Goal: Task Accomplishment & Management: Manage account settings

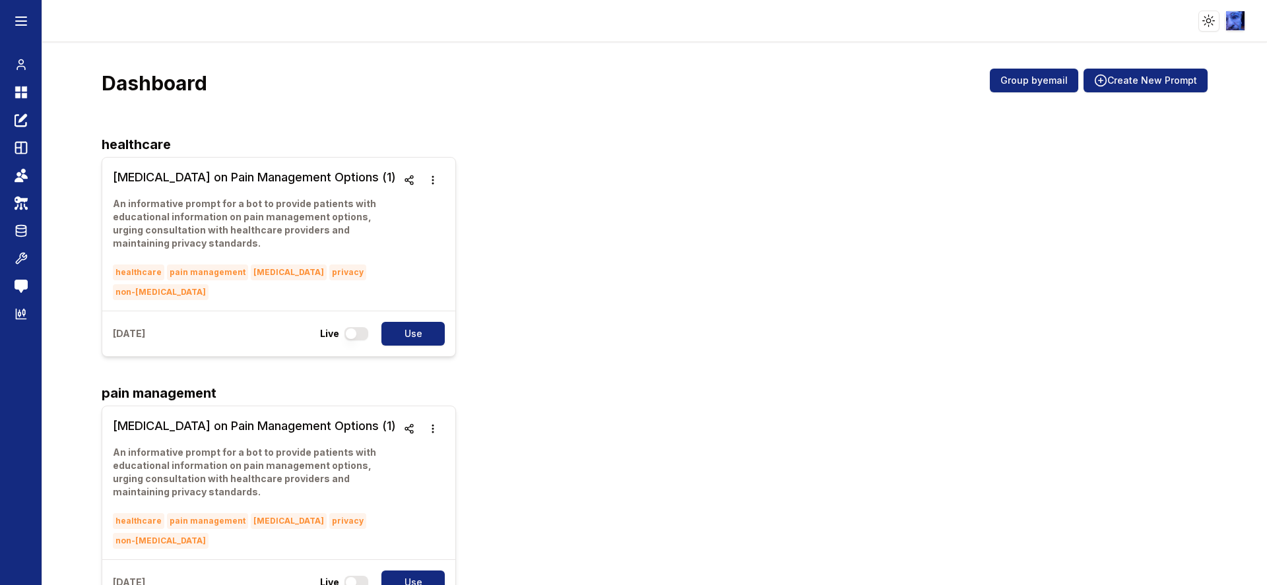
scroll to position [198, 0]
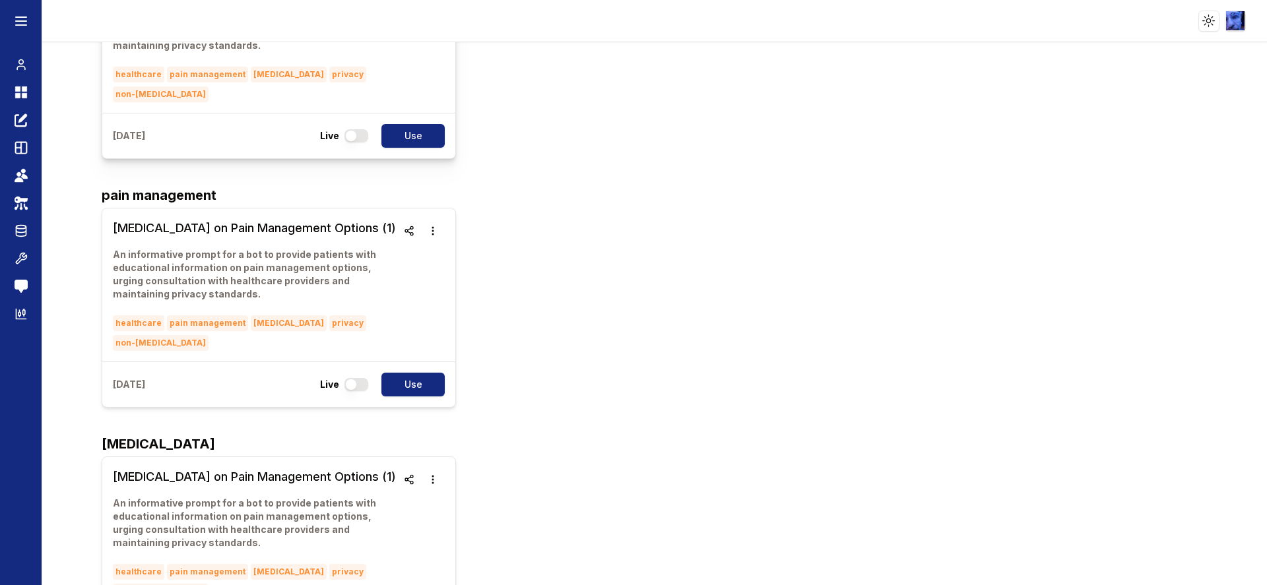
click at [257, 125] on div "[DATE] Live Use" at bounding box center [278, 136] width 353 height 46
click at [256, 92] on div "healthcare pain management [MEDICAL_DATA] privacy non-[MEDICAL_DATA]" at bounding box center [255, 83] width 284 height 40
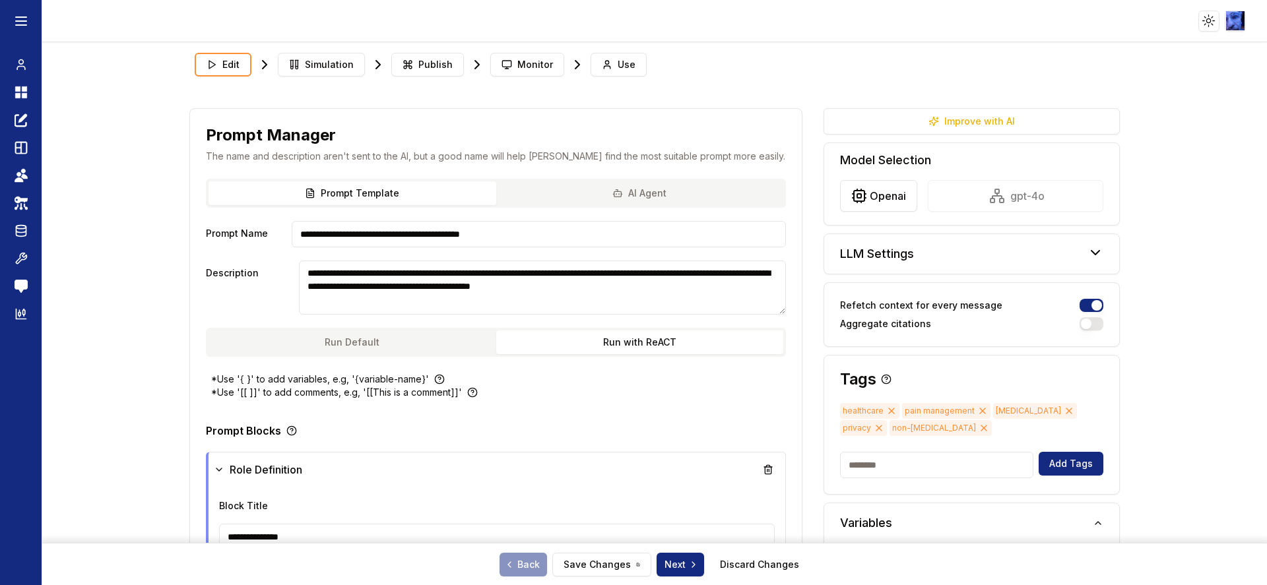
click at [886, 410] on icon at bounding box center [891, 411] width 11 height 11
click at [878, 410] on span "pain management" at bounding box center [884, 411] width 88 height 16
click at [915, 410] on icon at bounding box center [920, 411] width 11 height 11
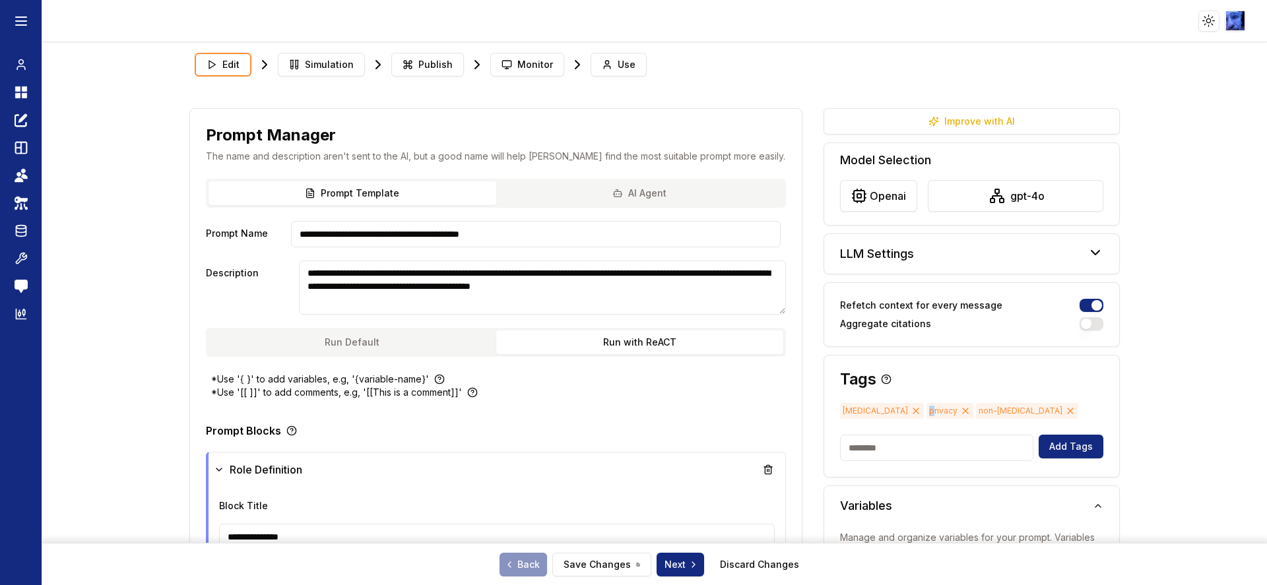
click at [913, 410] on icon at bounding box center [915, 411] width 5 height 5
click at [979, 411] on icon at bounding box center [984, 411] width 11 height 11
click at [626, 564] on button "Save Changes" at bounding box center [601, 565] width 99 height 24
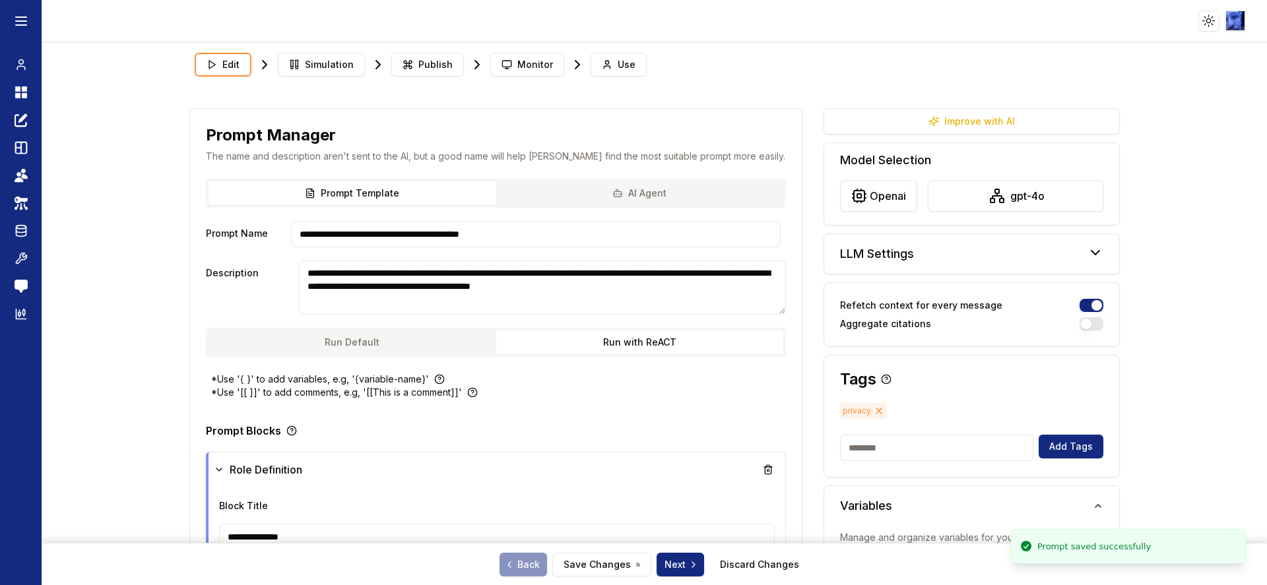
click at [24, 79] on nav "Chat Dashboard Create Prompts Templates Teams API Keys Data Room Tools Send Fee…" at bounding box center [21, 189] width 20 height 273
click at [24, 84] on icon at bounding box center [21, 92] width 13 height 16
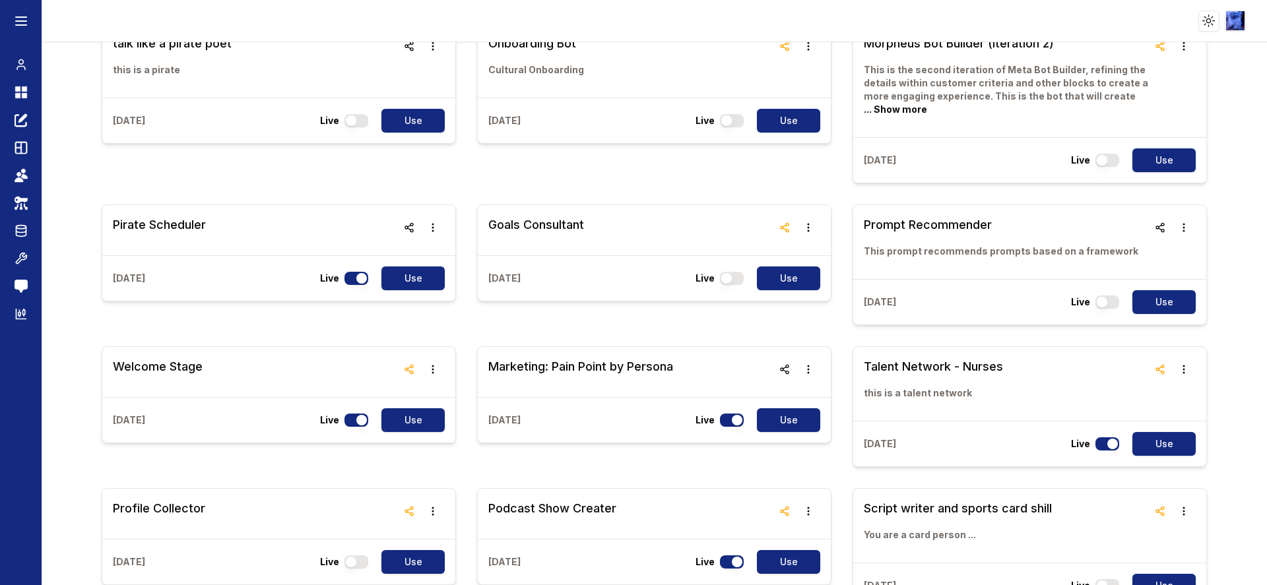
scroll to position [11669, 0]
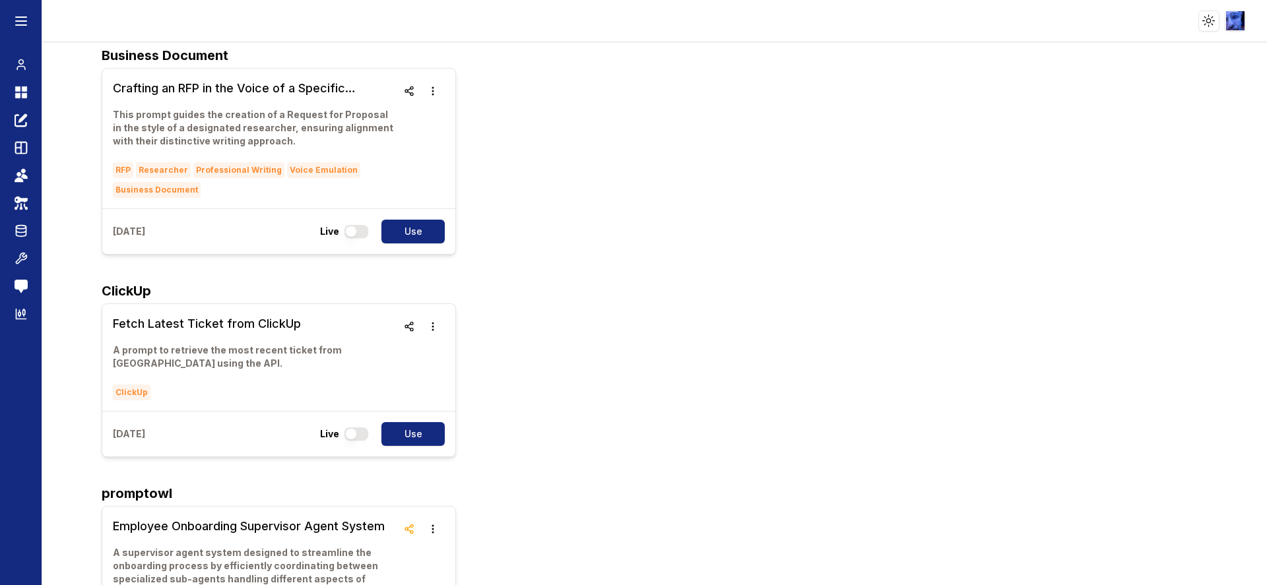
click at [723, 506] on div "Employee Onboarding Supervisor Agent System A supervisor agent system designed …" at bounding box center [654, 596] width 1105 height 180
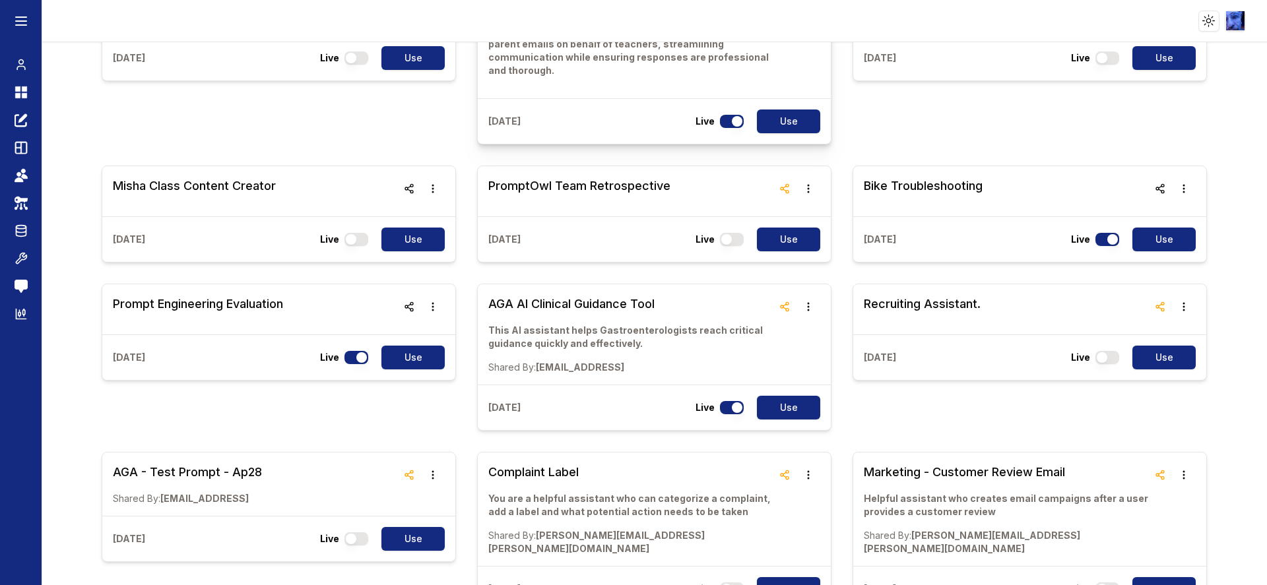
scroll to position [92, 0]
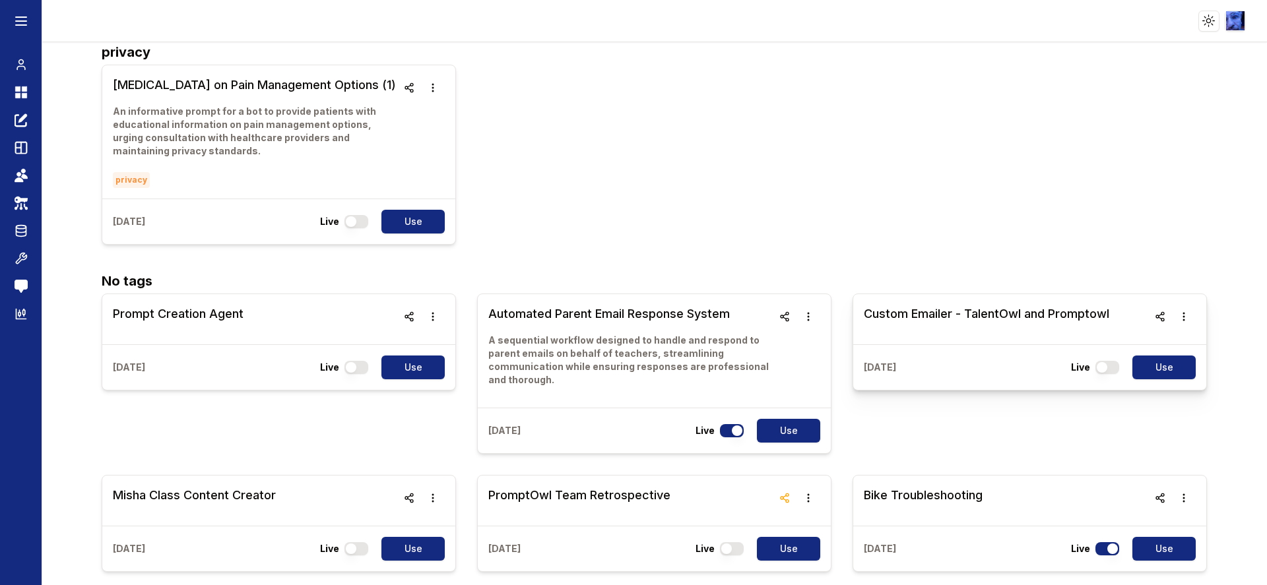
click at [881, 315] on h3 "Custom Emailer - TalentOwl and Promptowl" at bounding box center [987, 314] width 246 height 18
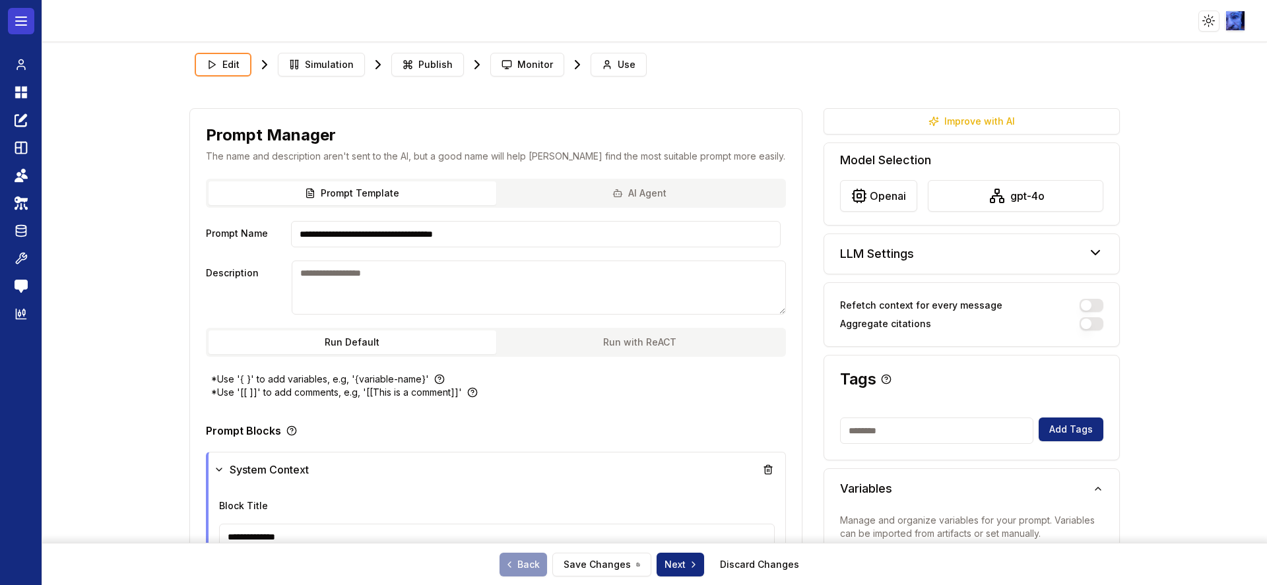
type textarea "**********"
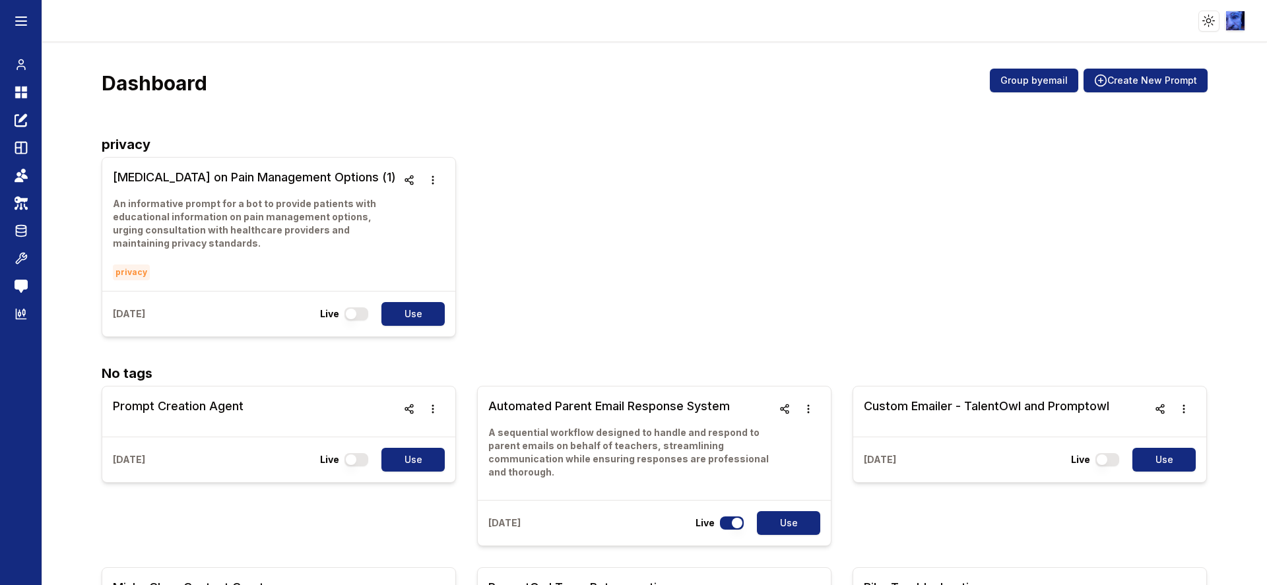
click at [952, 237] on div "[MEDICAL_DATA] on Pain Management Options (1) An informative prompt for a bot t…" at bounding box center [654, 247] width 1105 height 180
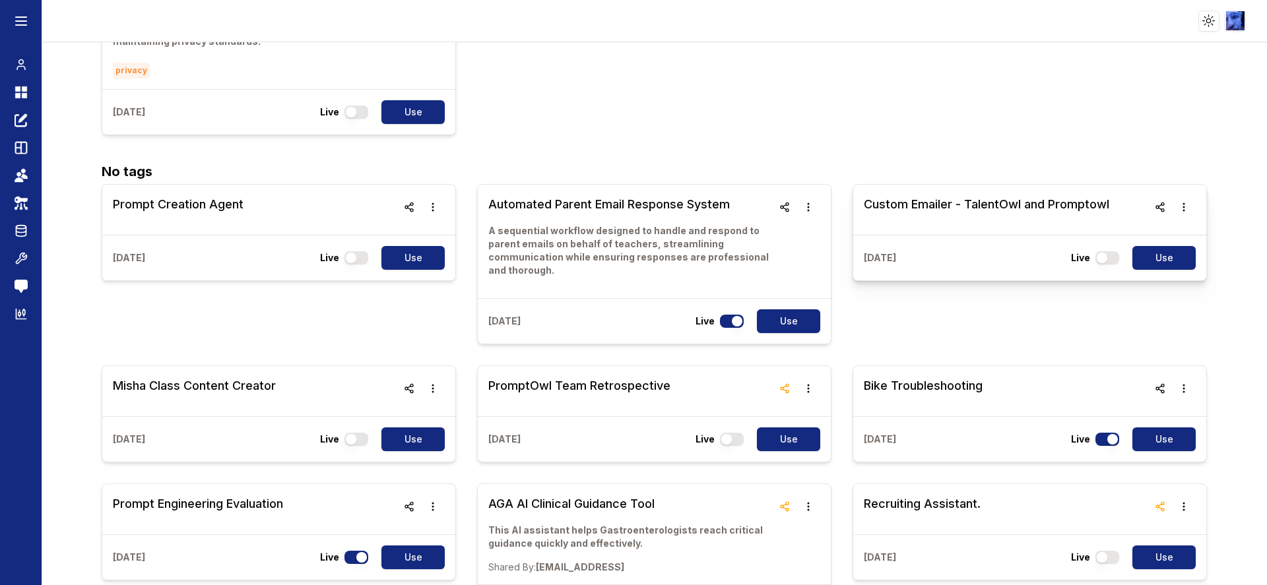
scroll to position [198, 0]
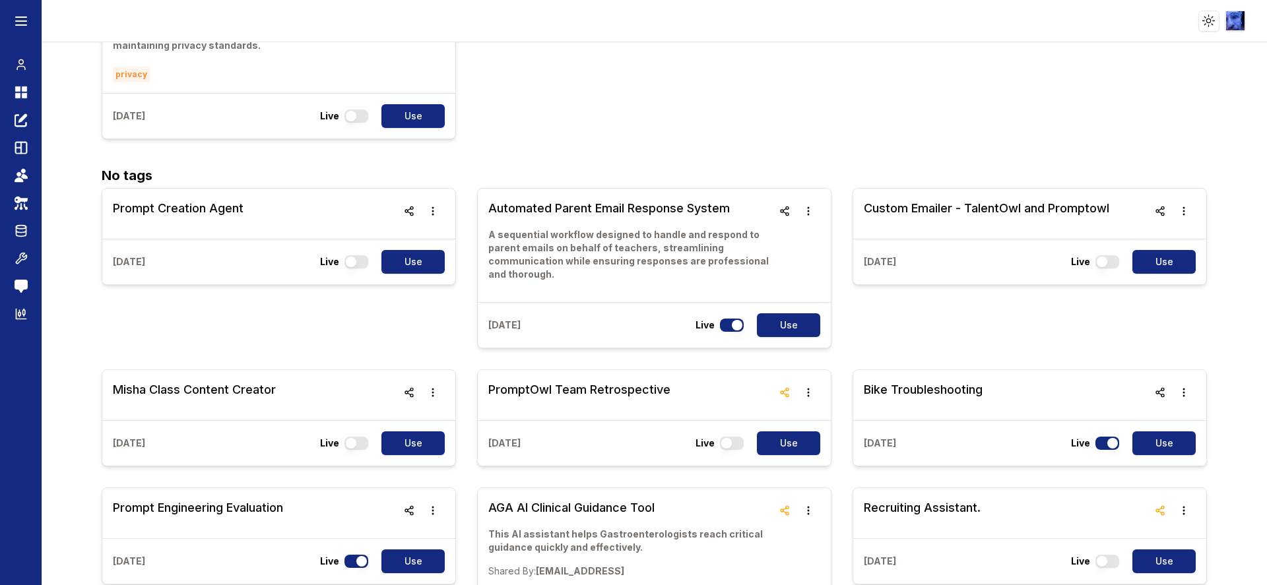
click at [623, 88] on div "[MEDICAL_DATA] on Pain Management Options (1) An informative prompt for a bot t…" at bounding box center [654, 49] width 1105 height 180
click at [20, 231] on icon at bounding box center [21, 231] width 13 height 16
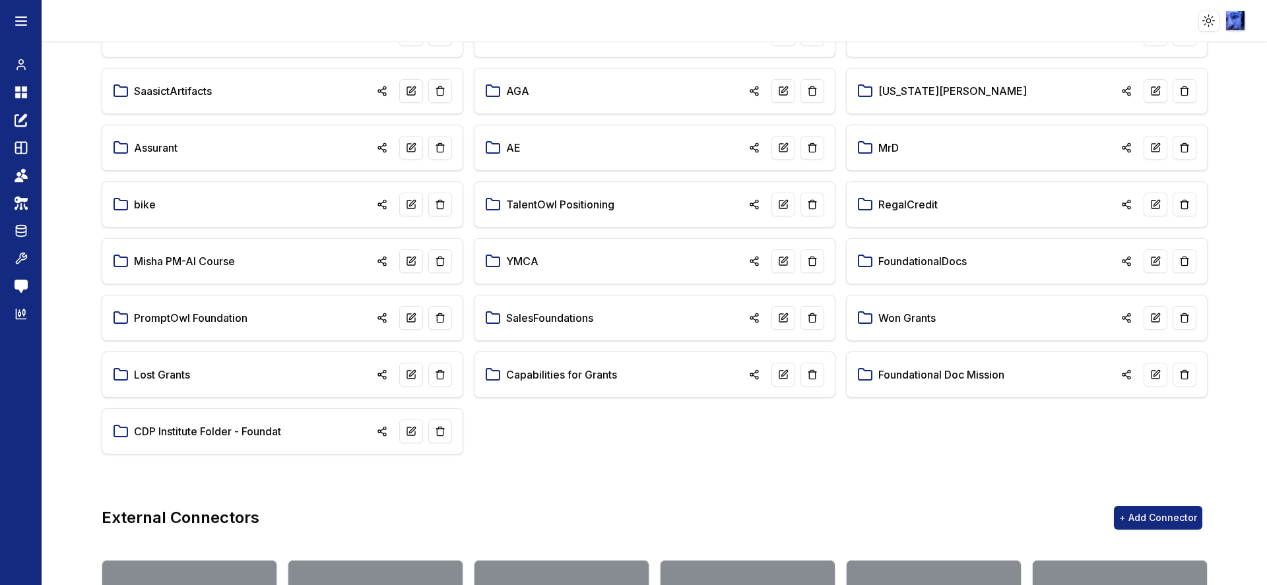
scroll to position [302, 0]
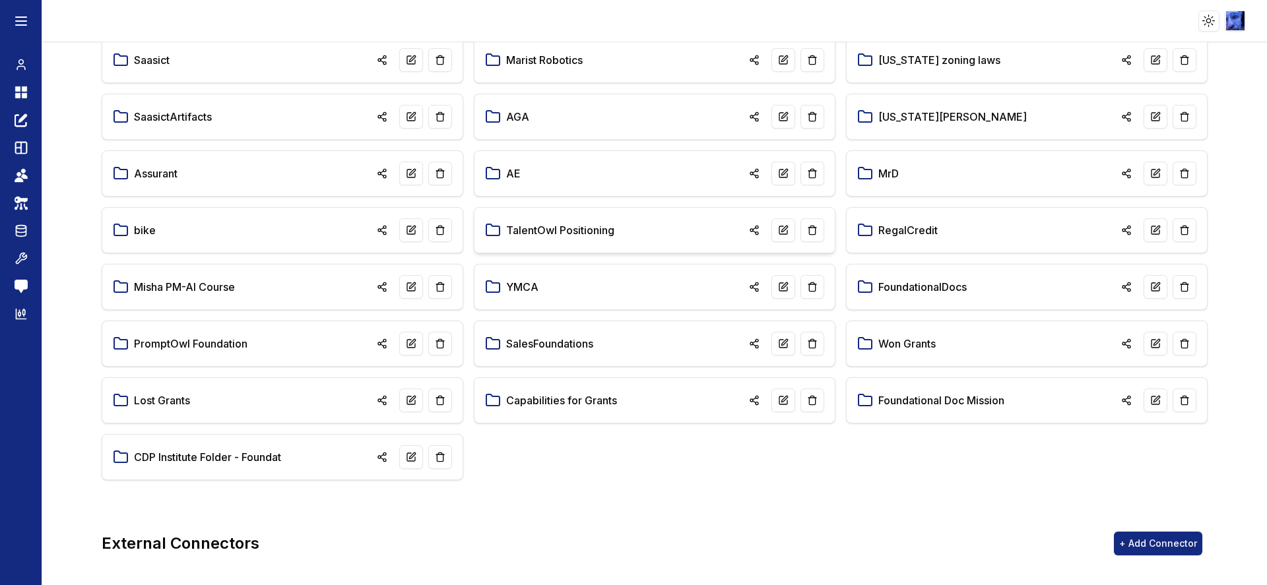
click at [581, 230] on link "TalentOwl Positioning" at bounding box center [560, 230] width 108 height 16
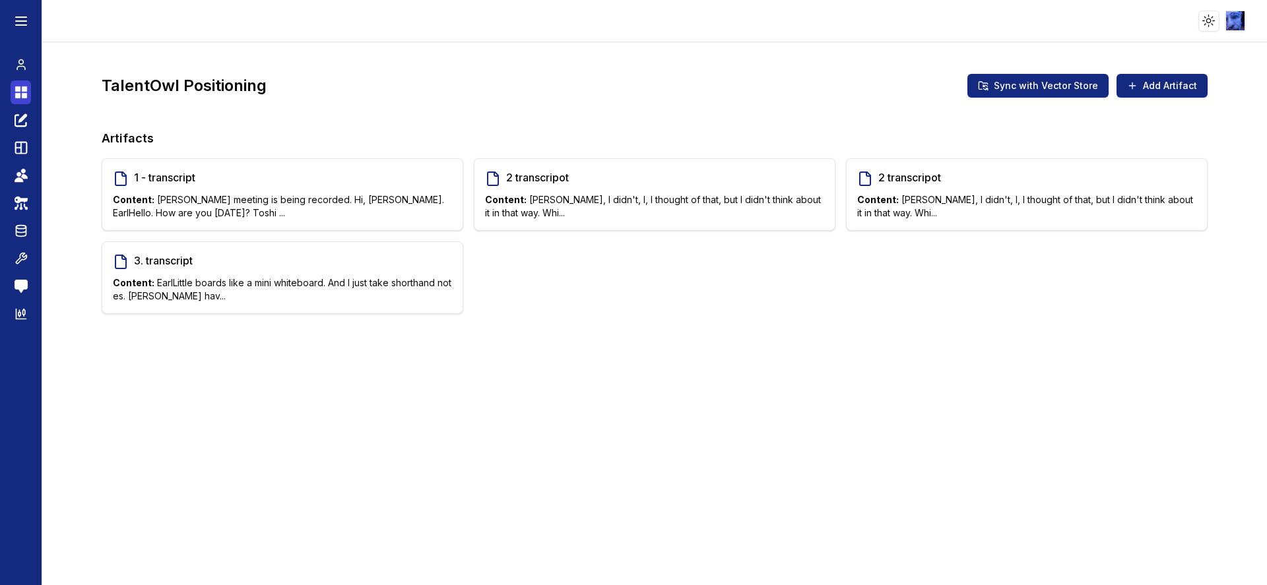
click at [18, 87] on icon at bounding box center [17, 88] width 5 height 5
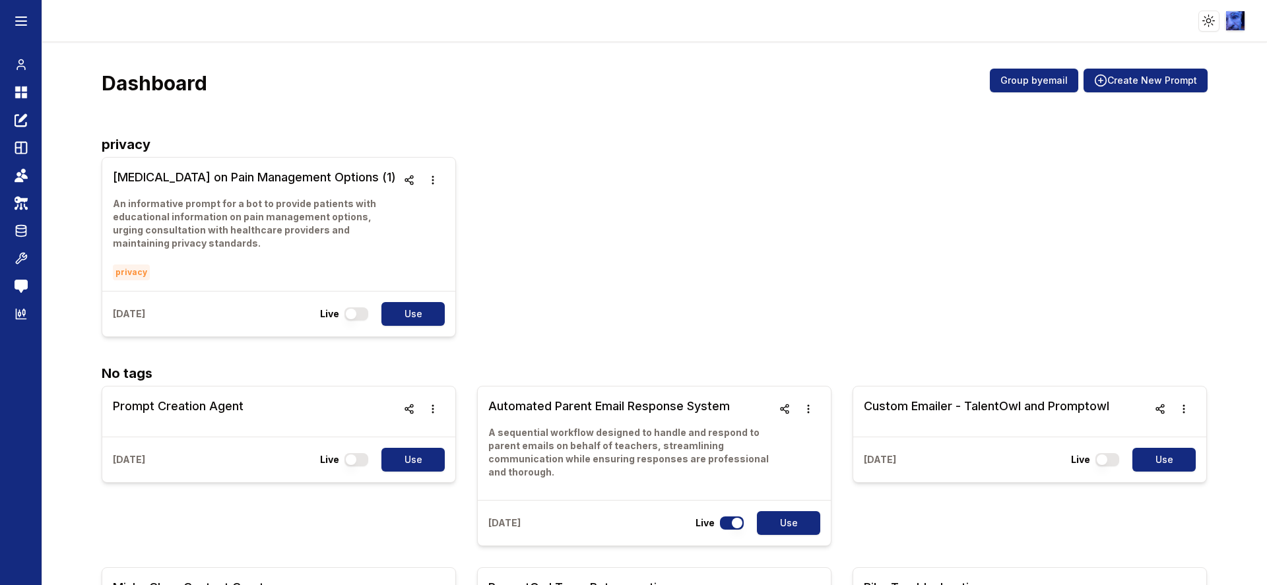
click at [1245, 16] on html "Toggle theme Toggle user menu Chat Dashboard Create Prompts Templates Teams API…" at bounding box center [633, 292] width 1267 height 585
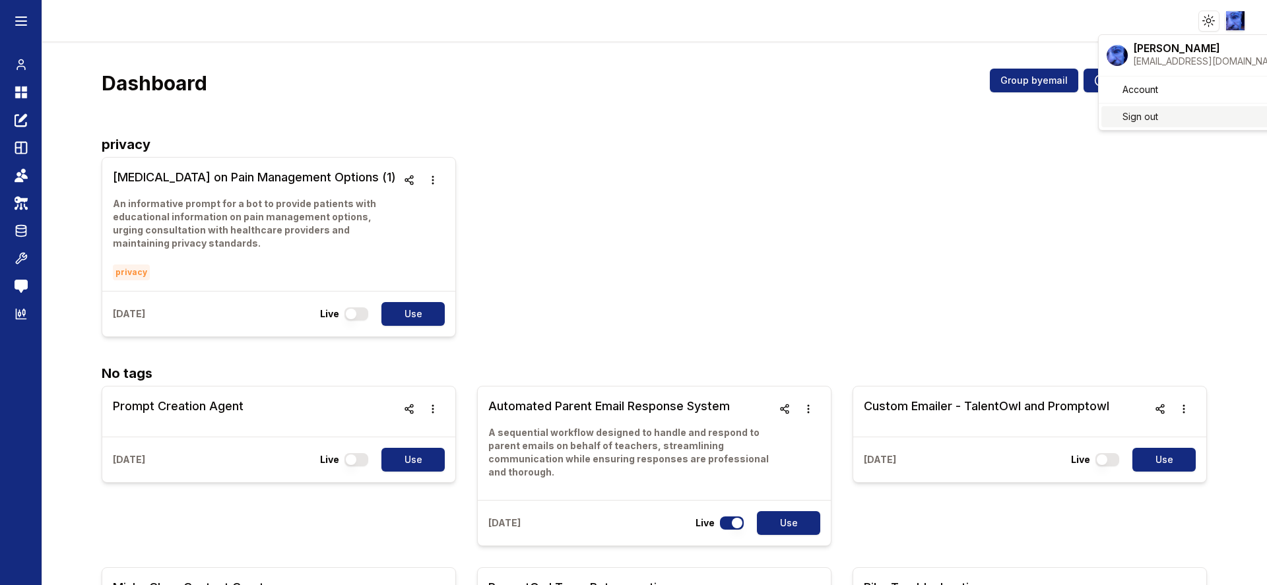
click at [1136, 117] on span "Sign out" at bounding box center [1141, 116] width 36 height 13
